Goal: Task Accomplishment & Management: Use online tool/utility

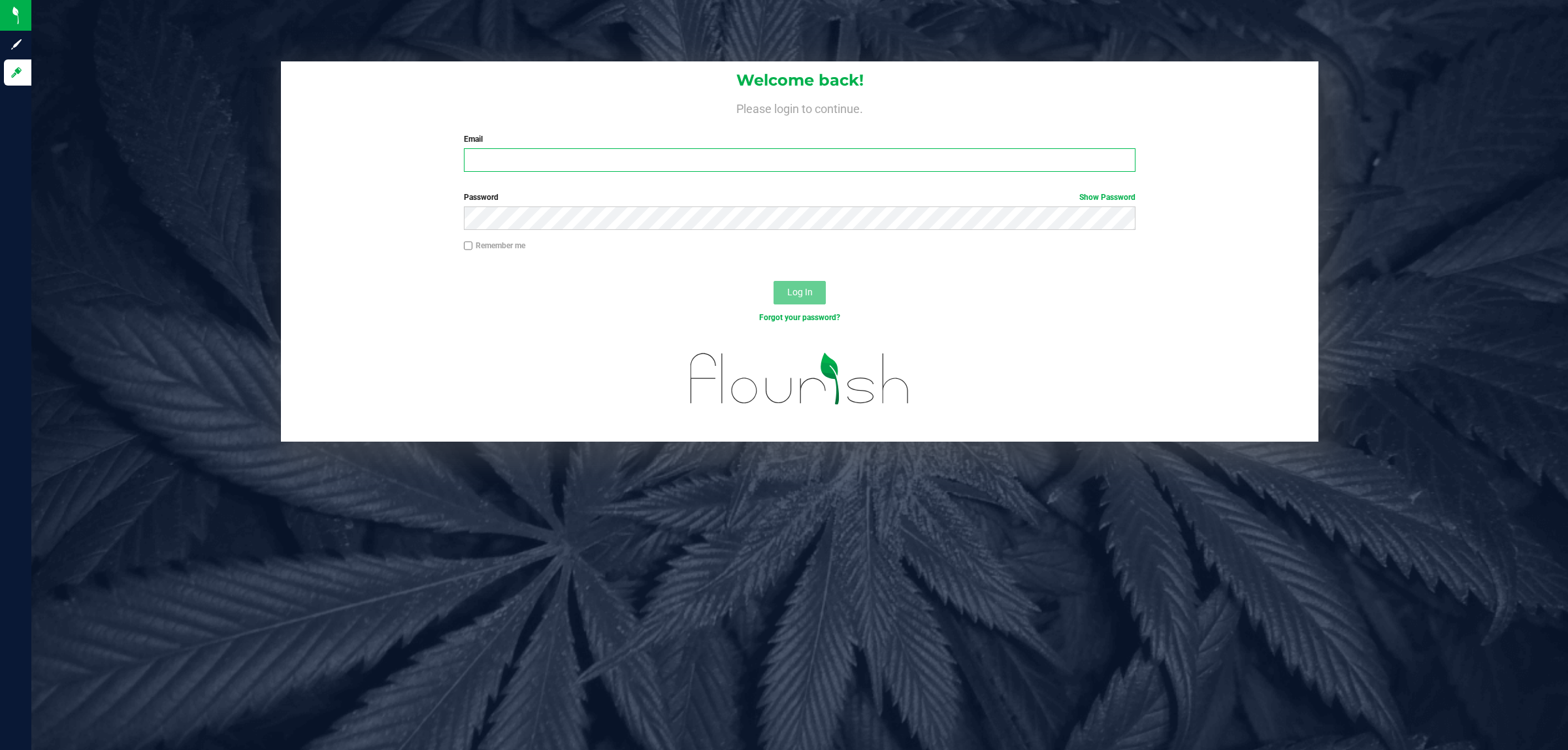
click at [534, 157] on input "Email" at bounding box center [800, 160] width 672 height 24
type input "[EMAIL_ADDRESS][DOMAIN_NAME]"
click at [773, 281] on button "Log In" at bounding box center [799, 293] width 52 height 24
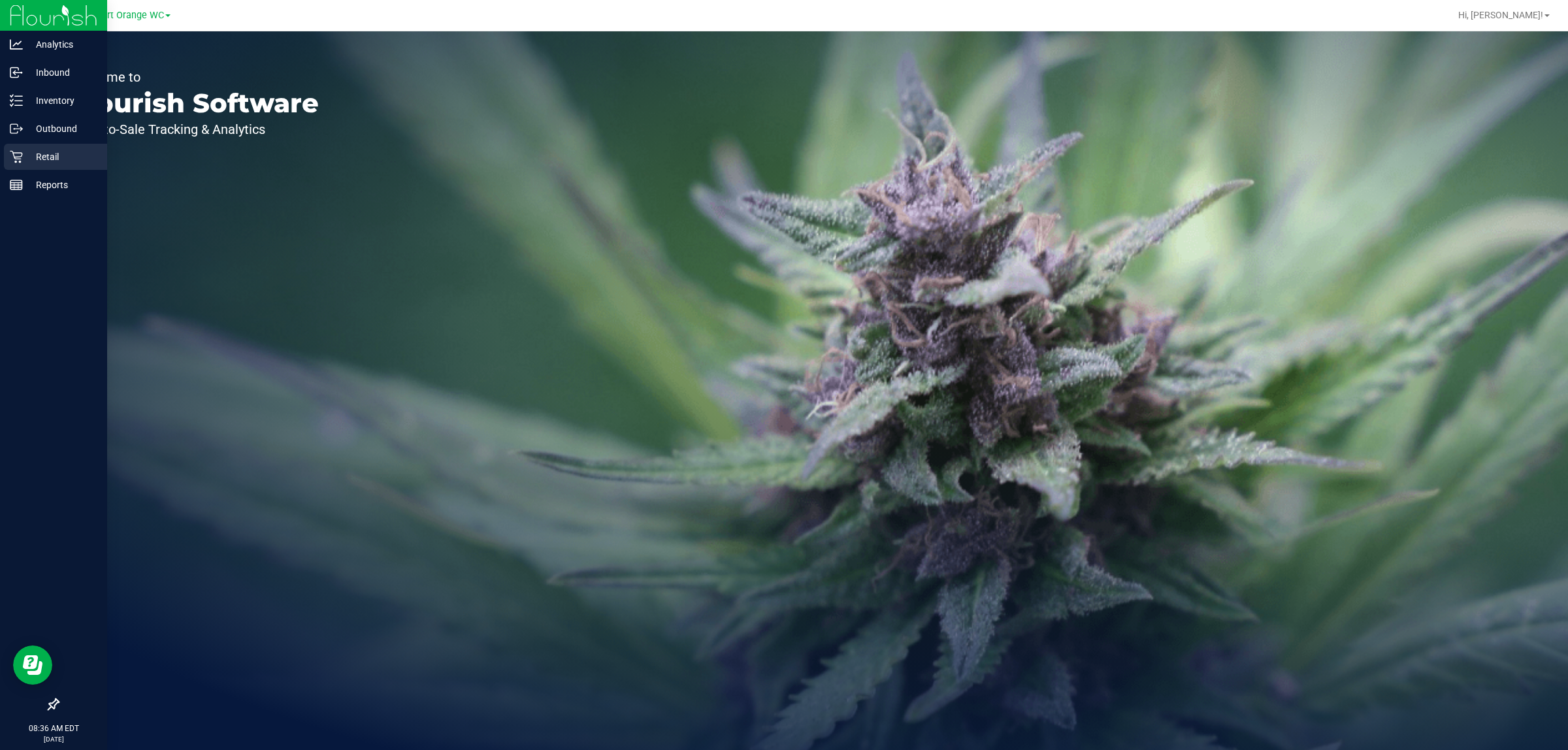
click at [40, 152] on p "Retail" at bounding box center [62, 157] width 78 height 16
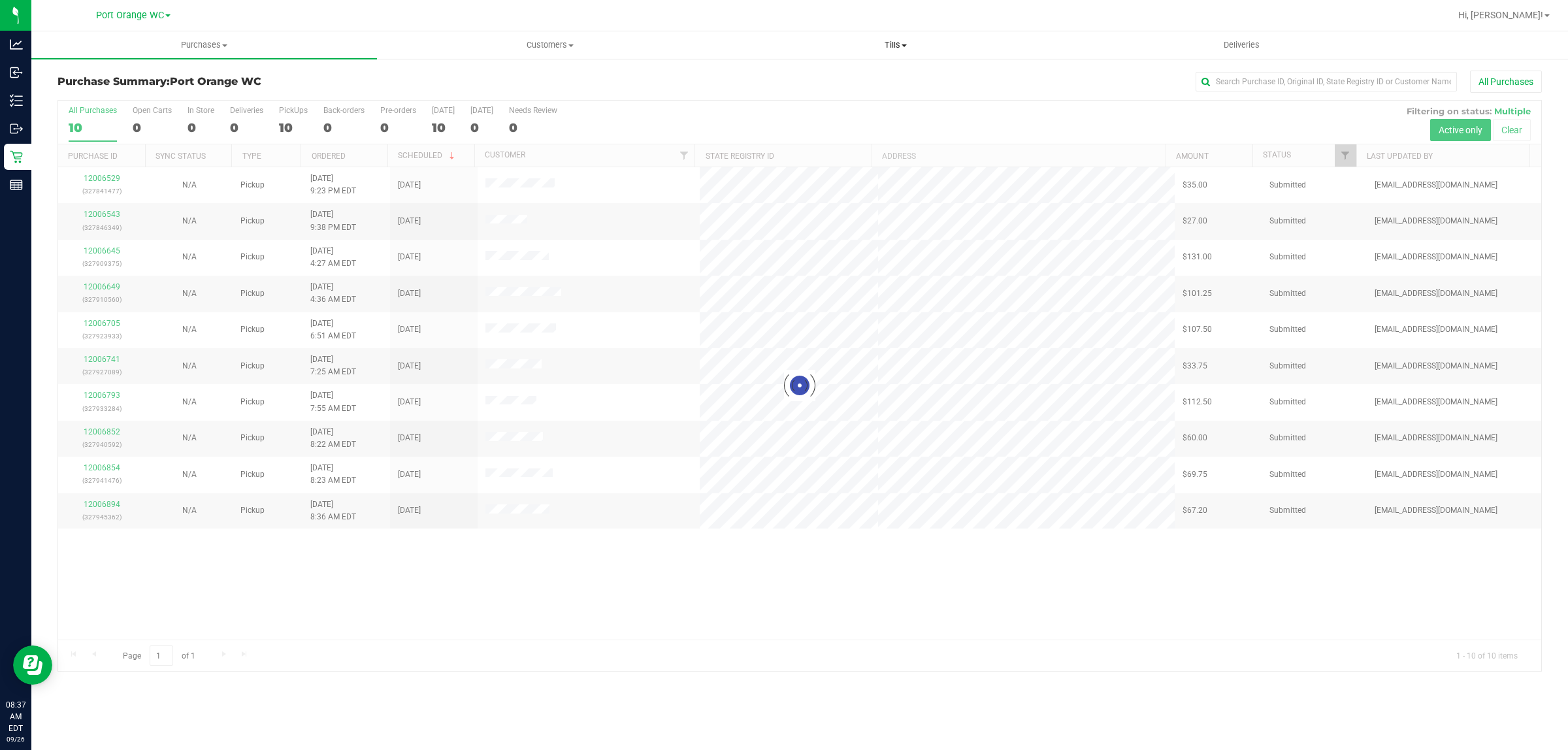
click at [904, 41] on span "Tills" at bounding box center [895, 45] width 345 height 12
click at [776, 80] on span "Manage tills" at bounding box center [766, 78] width 88 height 11
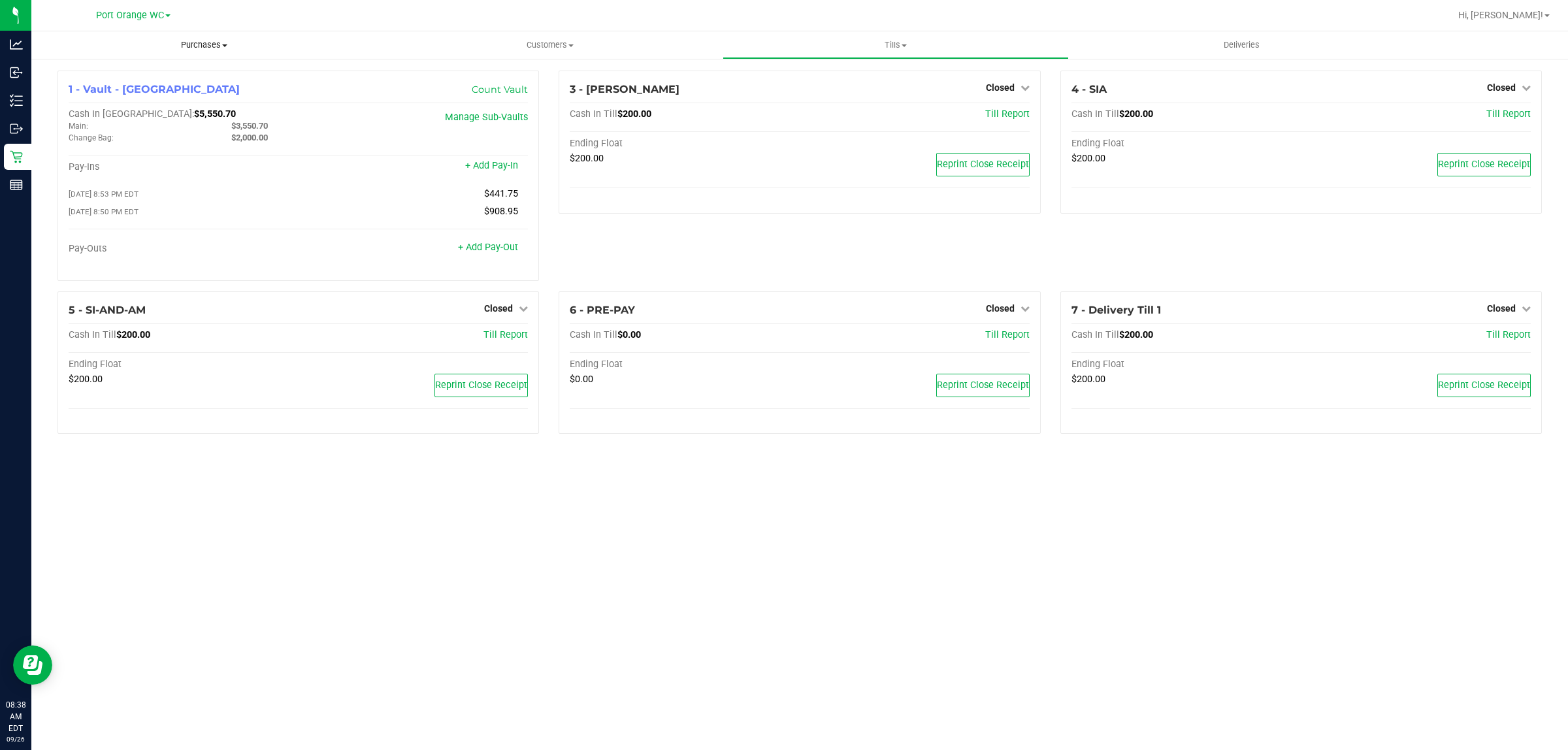
click at [198, 45] on span "Purchases" at bounding box center [204, 45] width 345 height 12
click at [73, 91] on span "Fulfillment" at bounding box center [72, 94] width 81 height 11
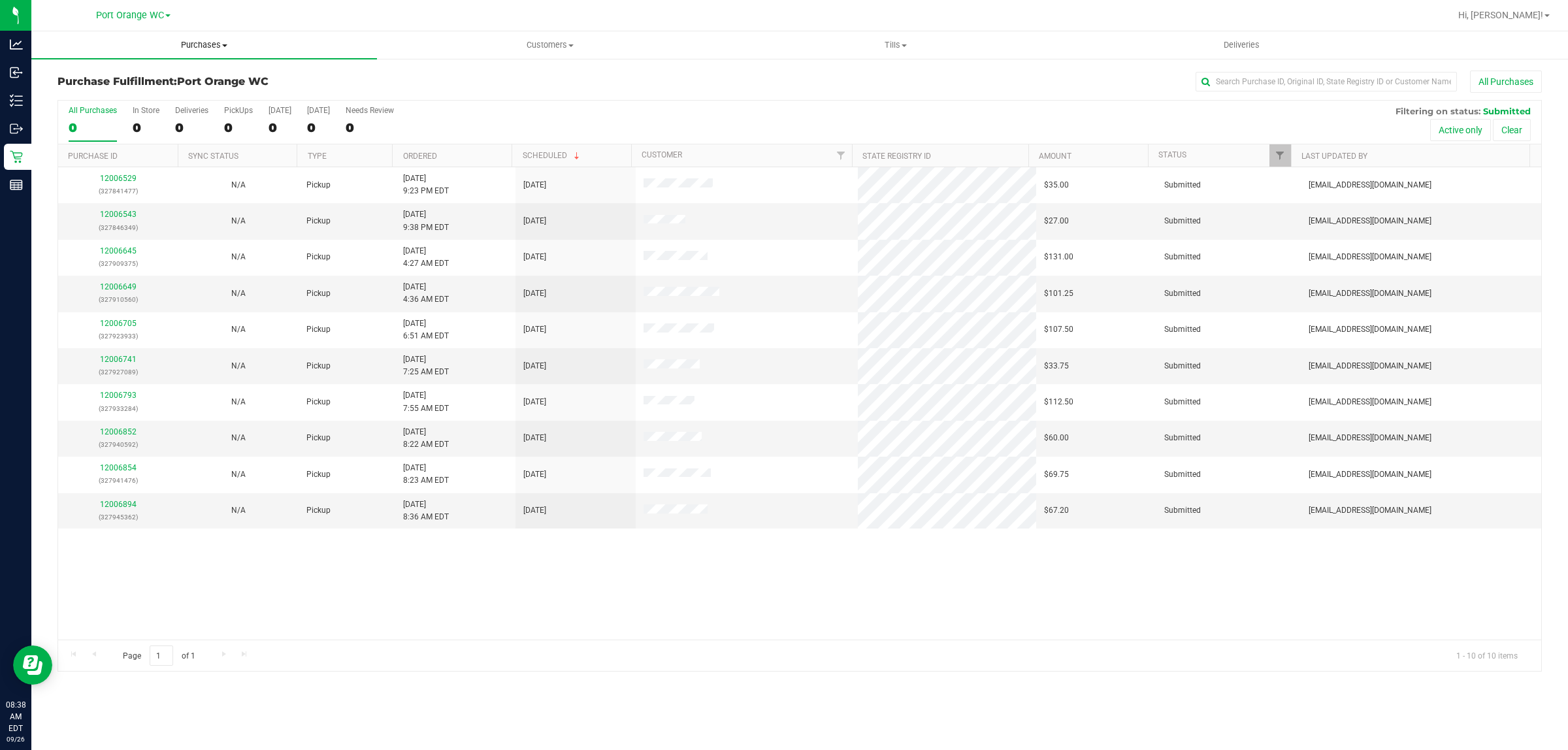
click at [204, 44] on span "Purchases" at bounding box center [204, 45] width 345 height 12
click at [79, 89] on span "Fulfillment" at bounding box center [72, 94] width 81 height 11
click at [431, 154] on link "Ordered" at bounding box center [420, 156] width 34 height 9
click at [902, 40] on span "Tills" at bounding box center [895, 45] width 345 height 12
click at [779, 71] on li "Manage tills" at bounding box center [894, 78] width 345 height 16
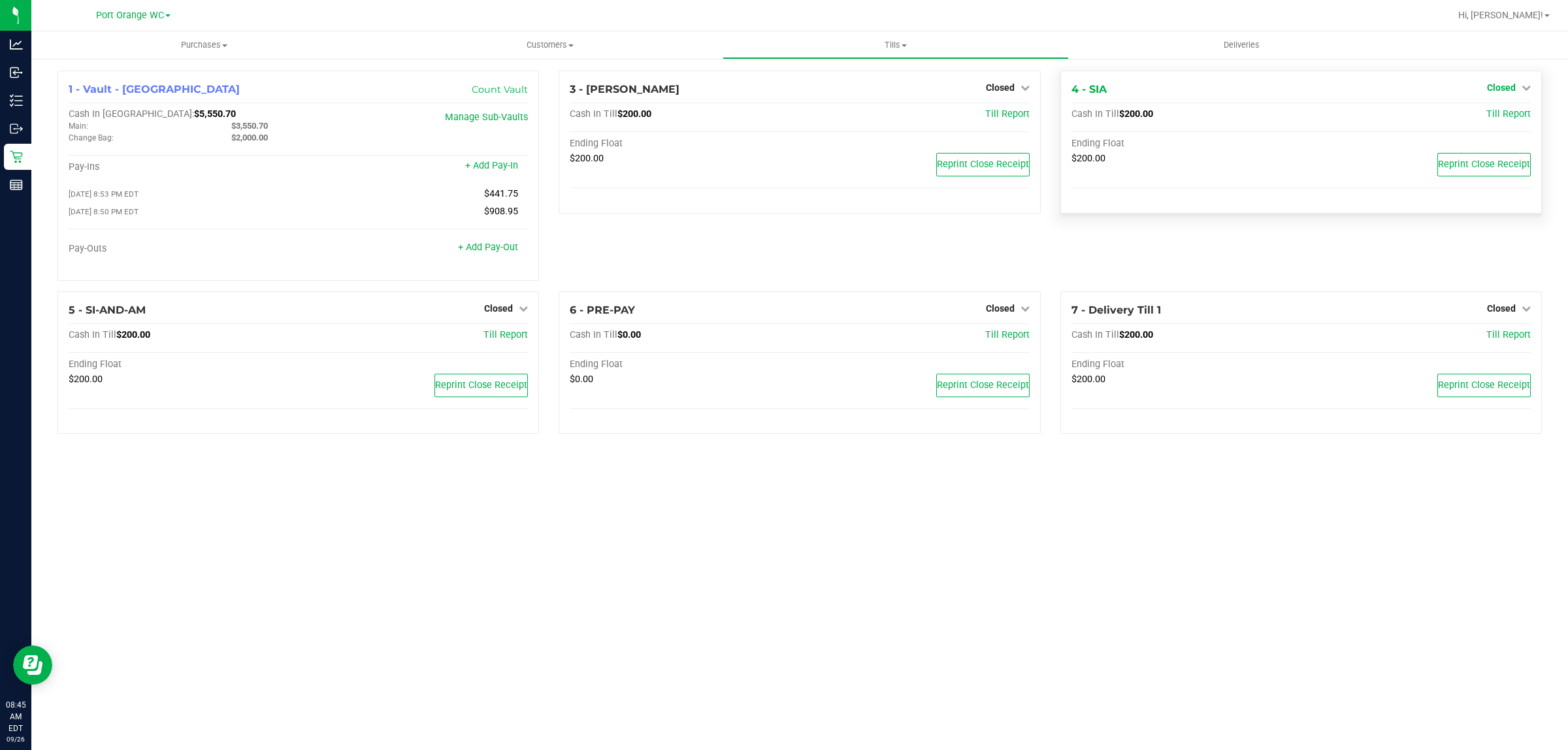
click at [1523, 87] on icon at bounding box center [1526, 87] width 9 height 9
click at [1494, 110] on link "Open Till" at bounding box center [1501, 115] width 35 height 11
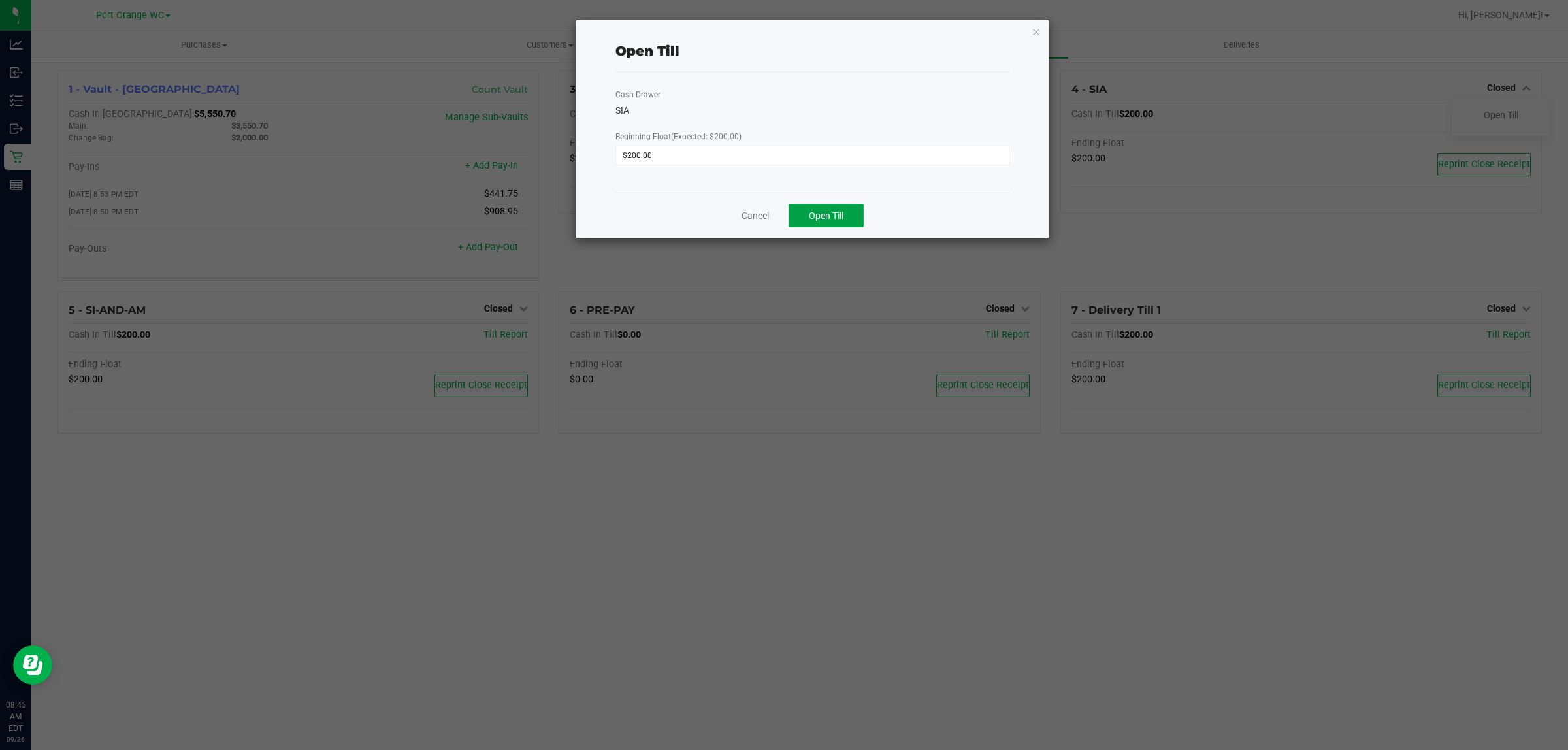
click at [837, 219] on span "Open Till" at bounding box center [826, 215] width 35 height 11
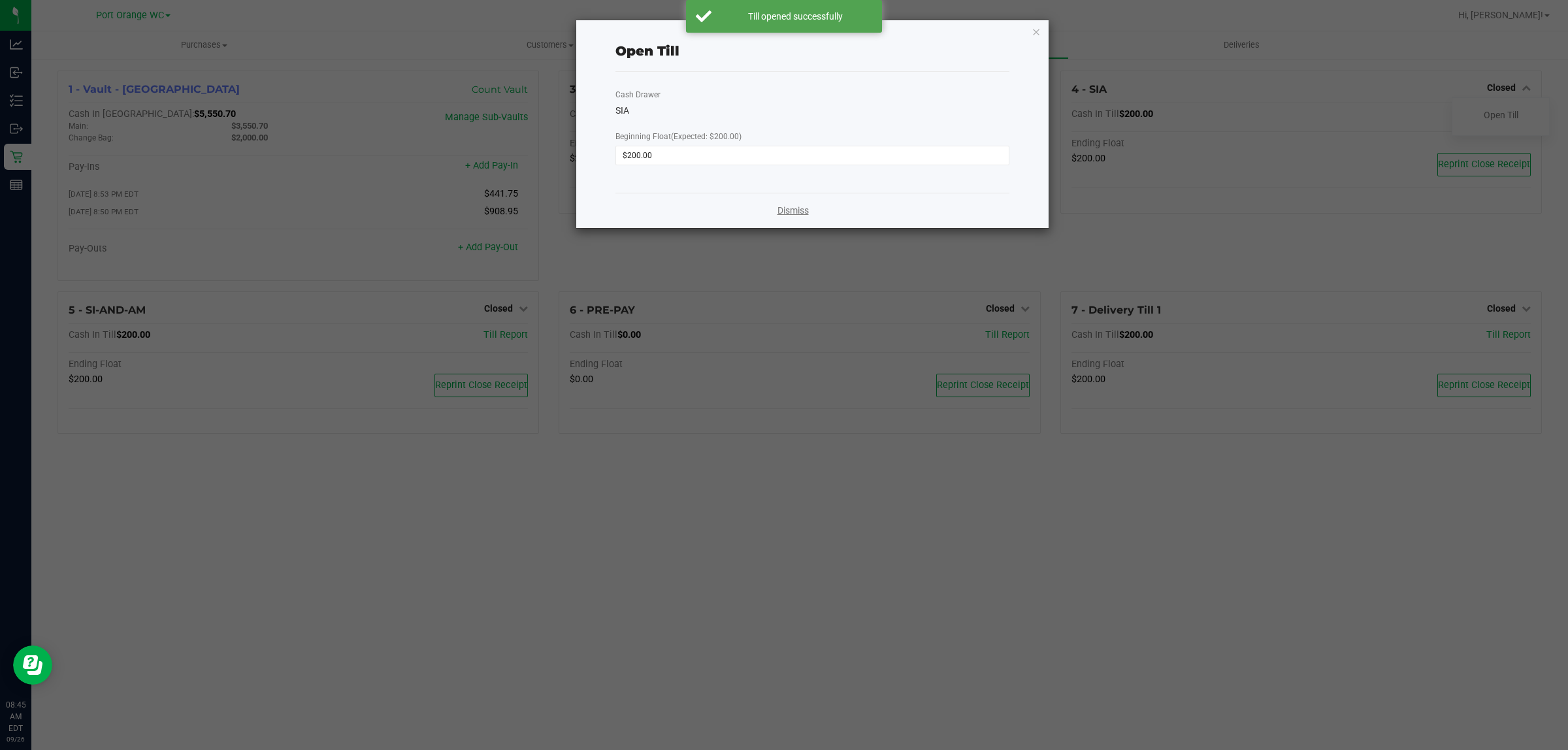
click at [792, 208] on link "Dismiss" at bounding box center [793, 210] width 31 height 14
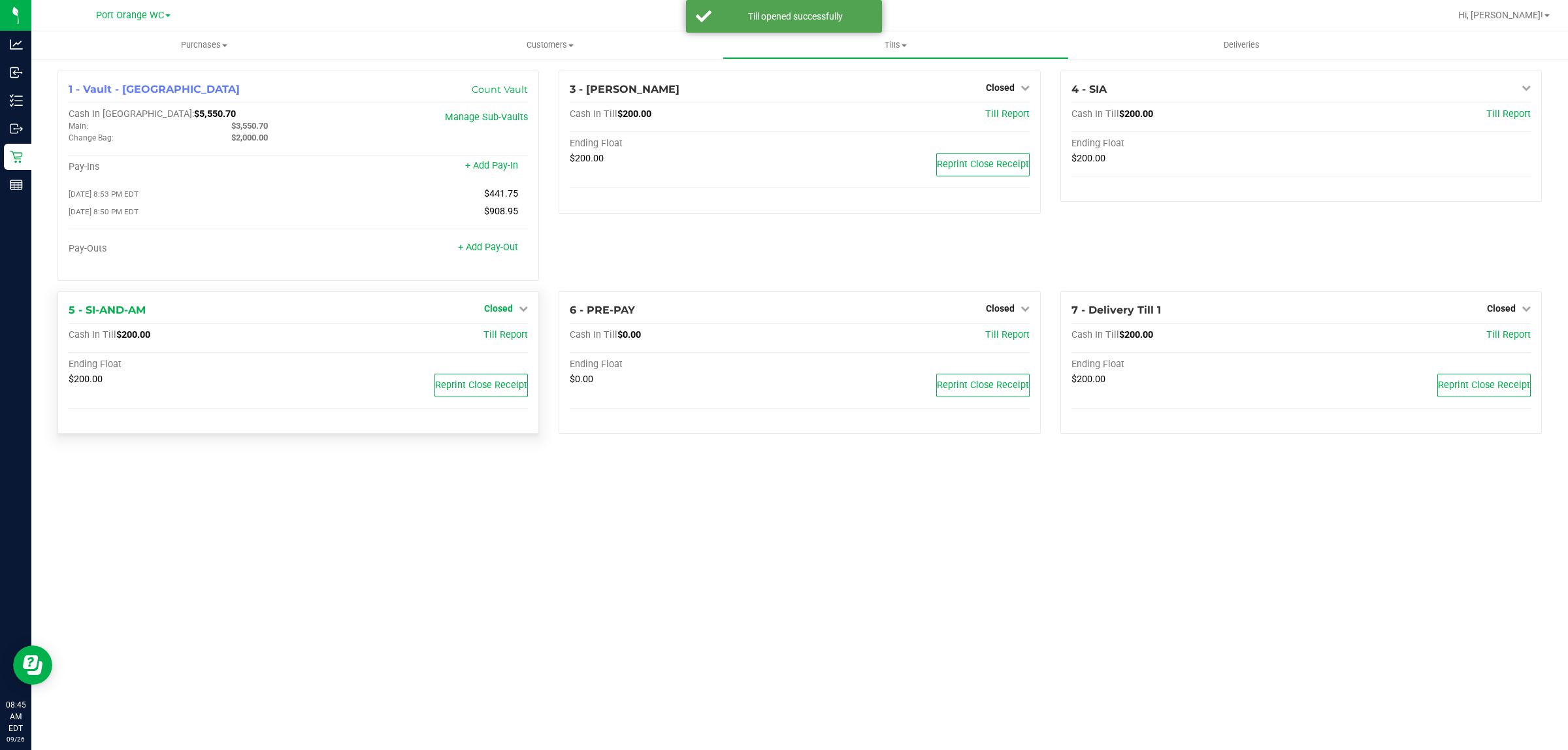
click at [528, 313] on icon at bounding box center [523, 307] width 9 height 9
click at [514, 330] on div "Open Till" at bounding box center [498, 337] width 98 height 39
click at [512, 335] on link "Open Till" at bounding box center [498, 335] width 35 height 11
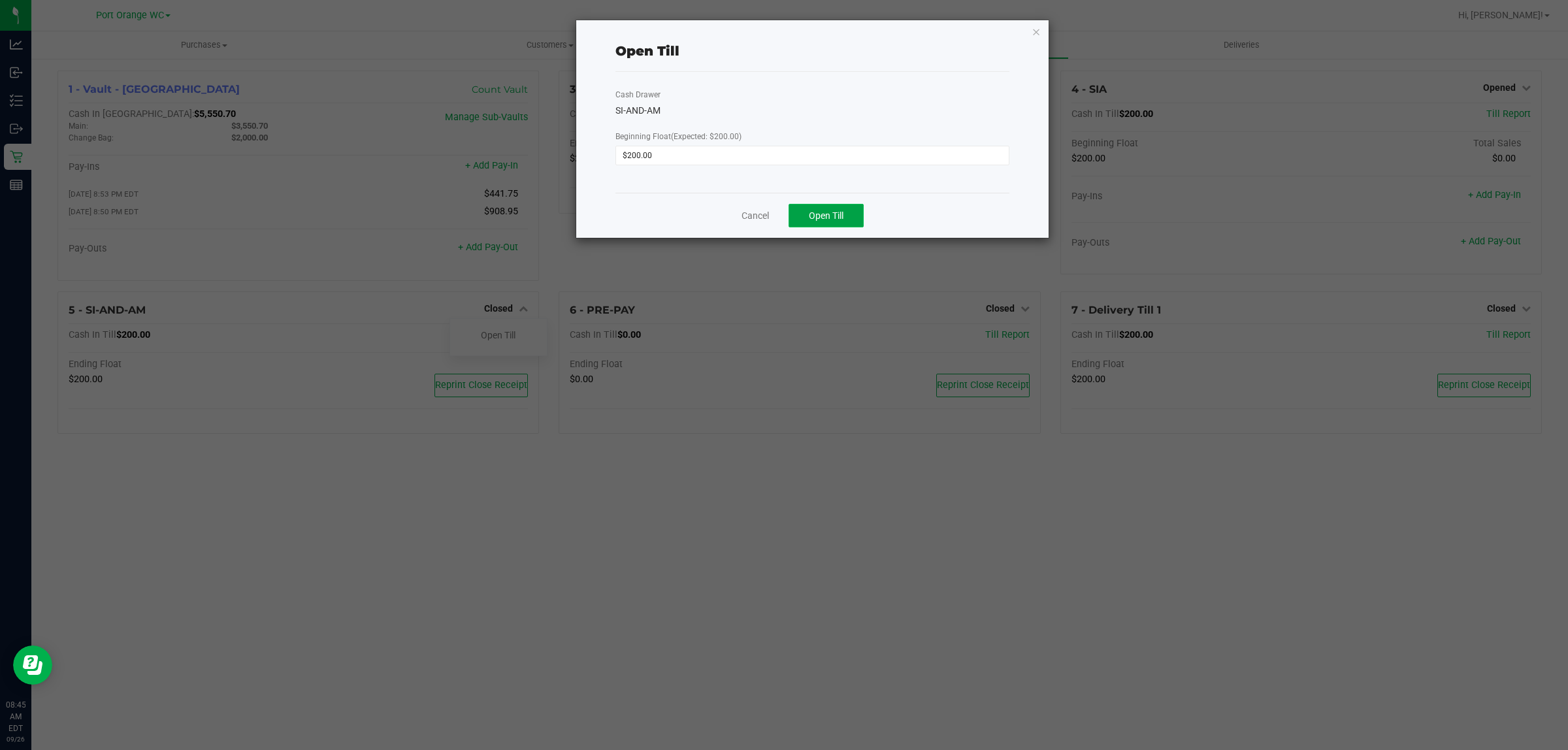
click at [836, 213] on span "Open Till" at bounding box center [826, 215] width 35 height 11
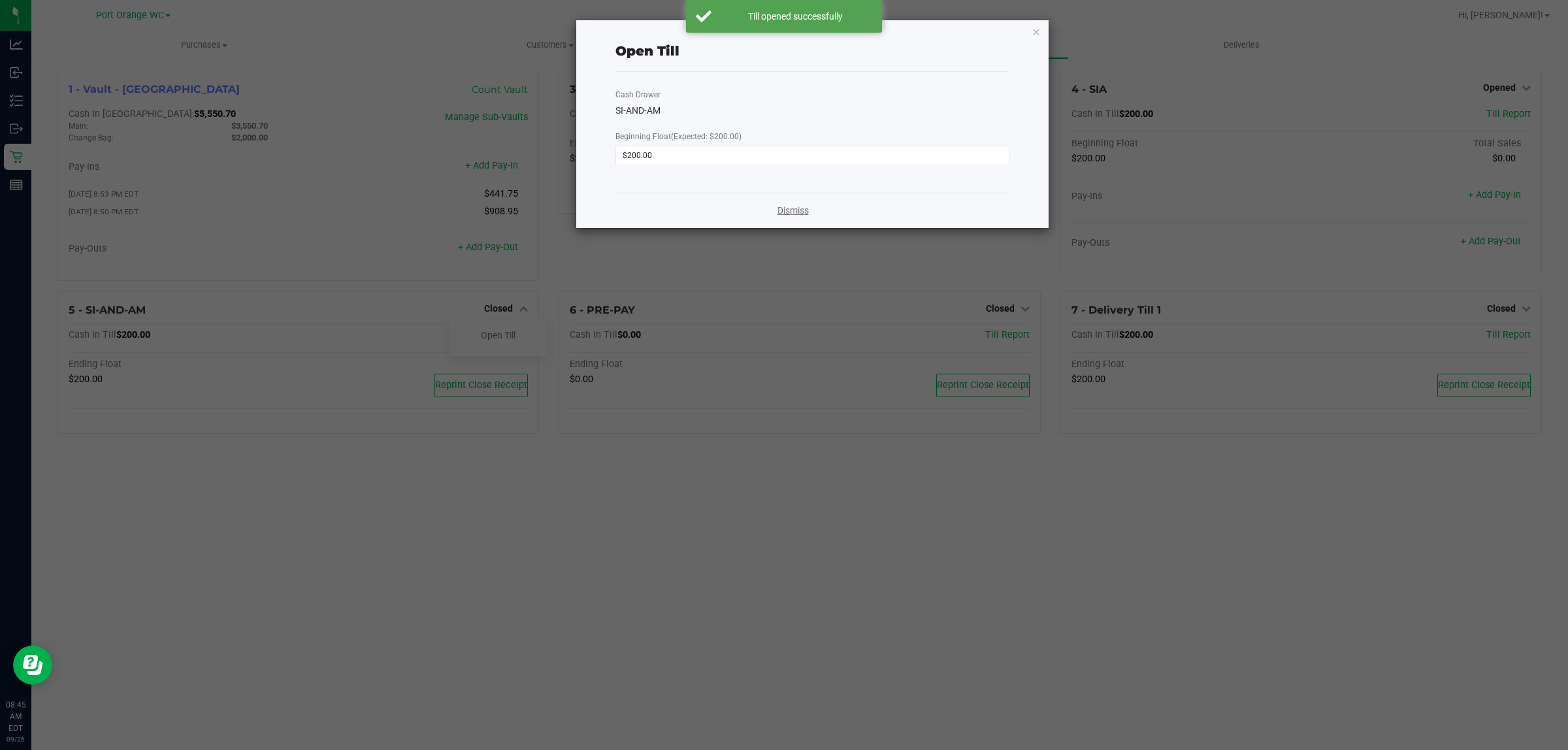
click at [787, 216] on link "Dismiss" at bounding box center [793, 210] width 31 height 14
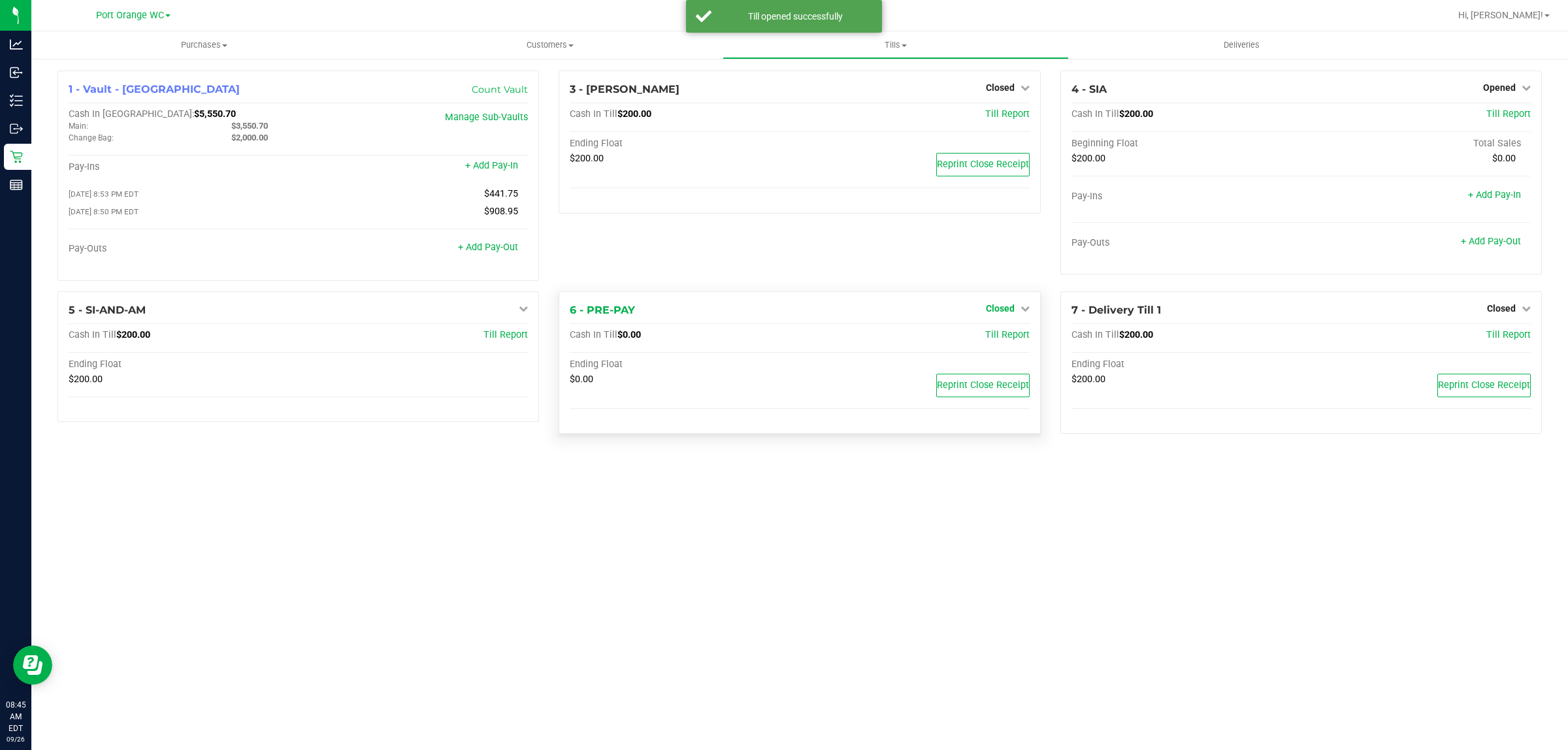
click at [1000, 310] on span "Closed" at bounding box center [1000, 308] width 29 height 11
click at [1003, 338] on link "Open Till" at bounding box center [1000, 335] width 35 height 11
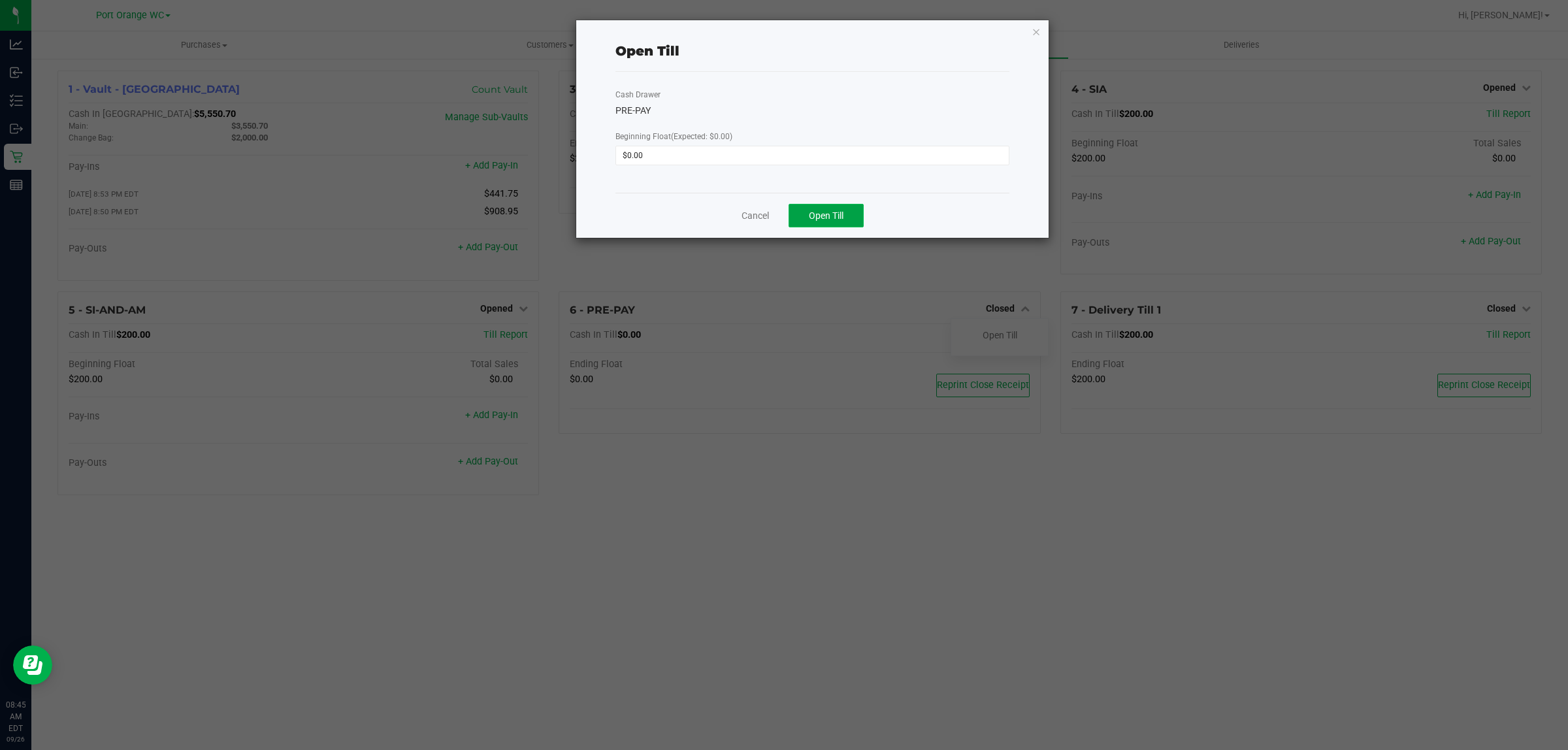
click at [842, 210] on span "Open Till" at bounding box center [826, 215] width 35 height 11
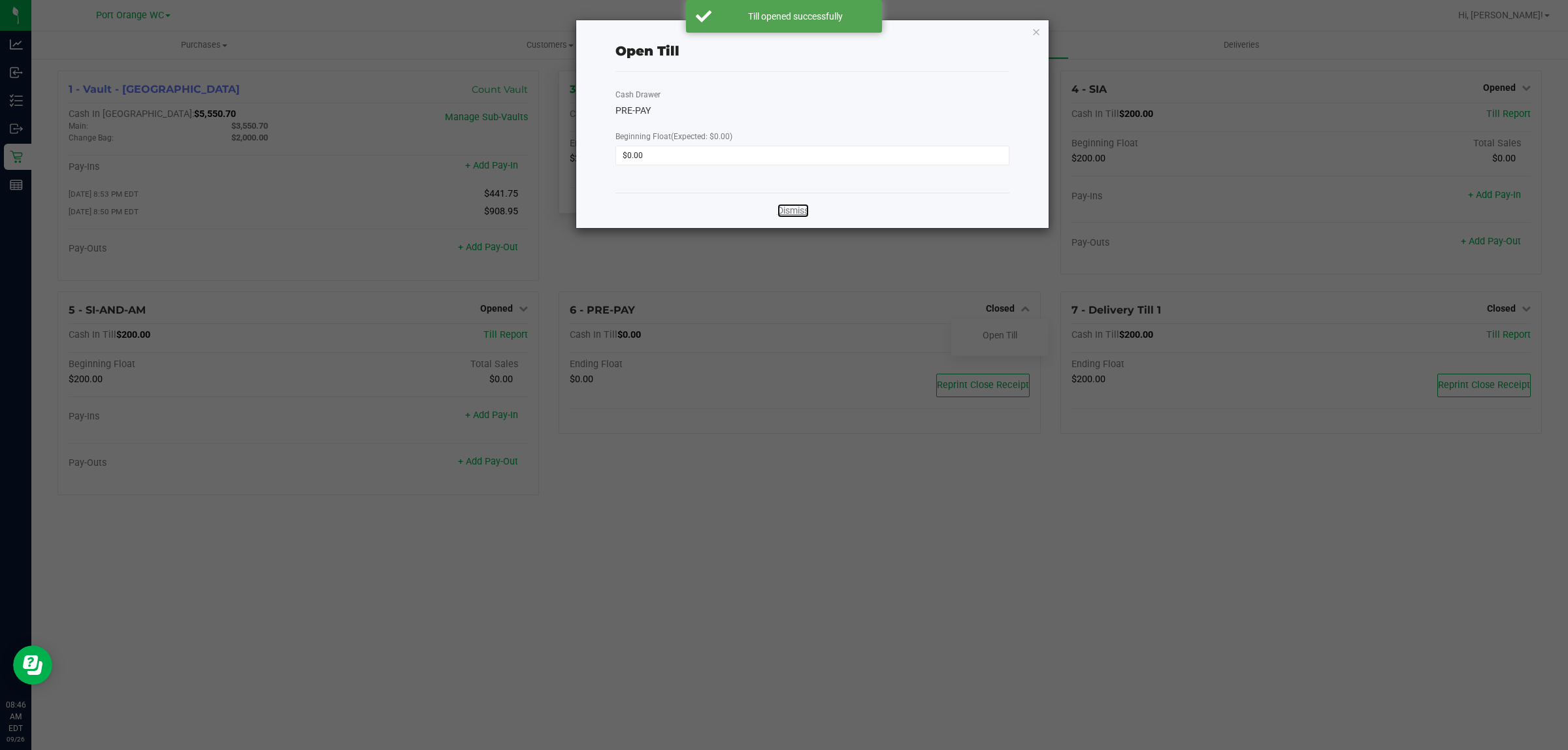
click at [794, 213] on link "Dismiss" at bounding box center [793, 210] width 31 height 14
